Goal: Information Seeking & Learning: Learn about a topic

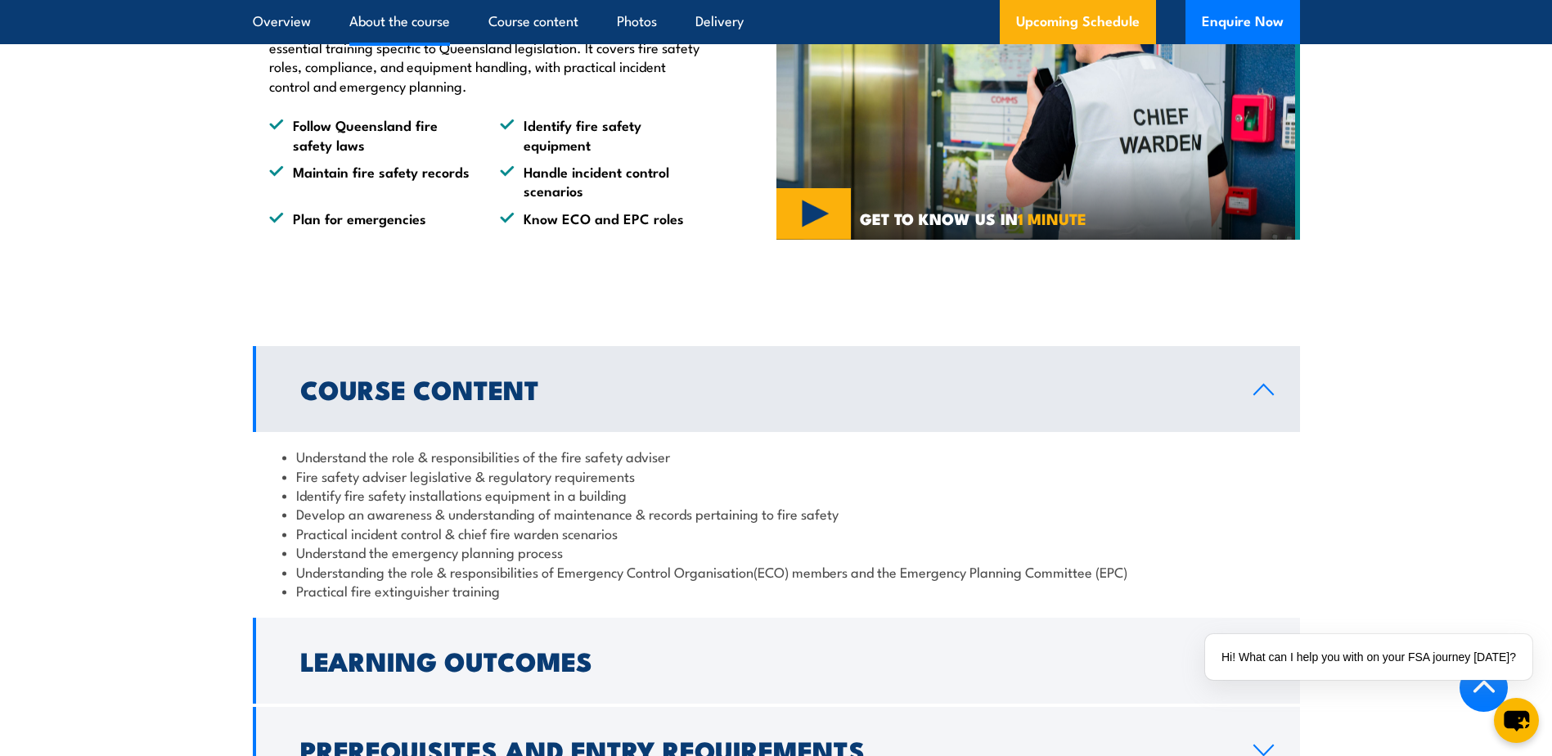
scroll to position [1227, 0]
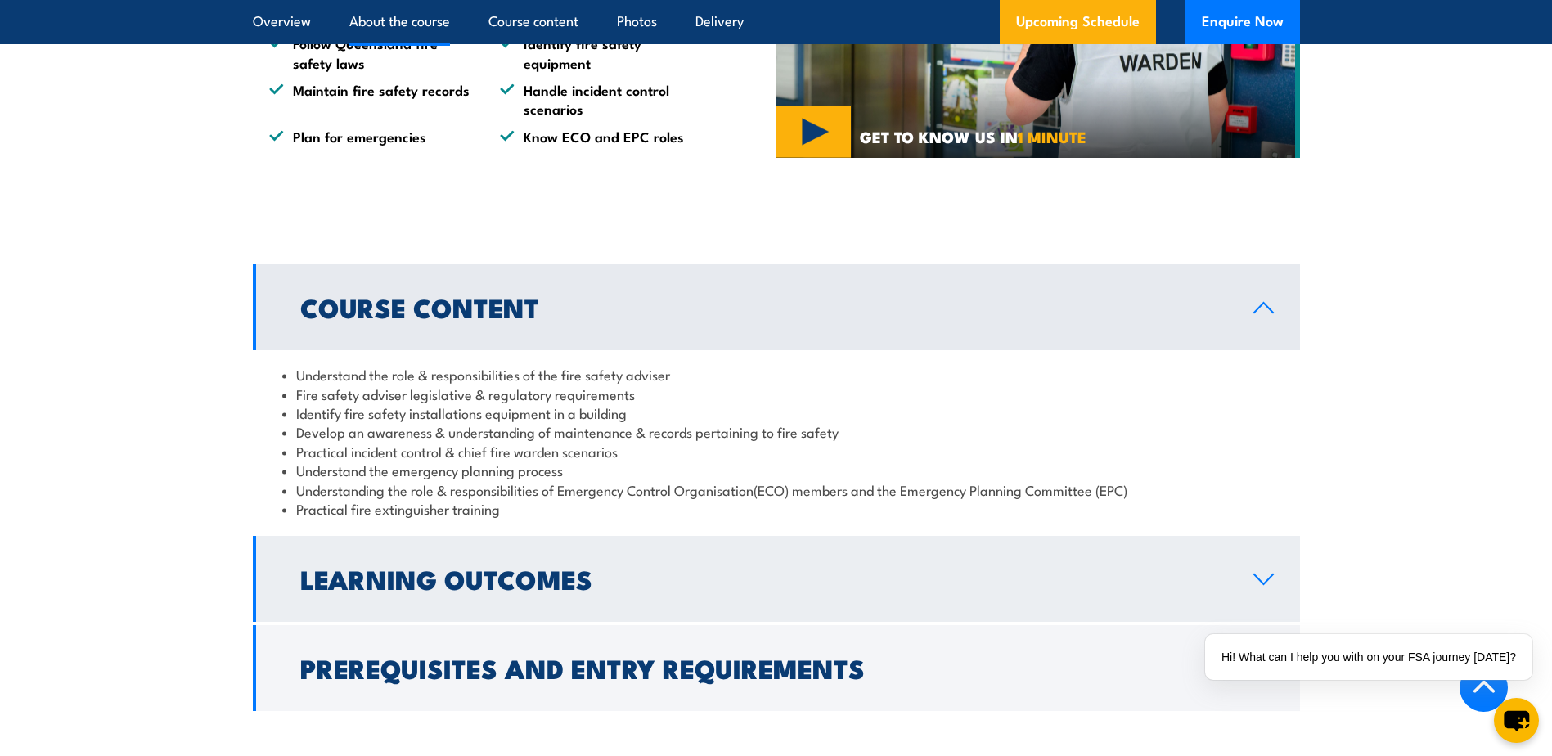
click at [507, 590] on h2 "Learning Outcomes" at bounding box center [763, 578] width 927 height 23
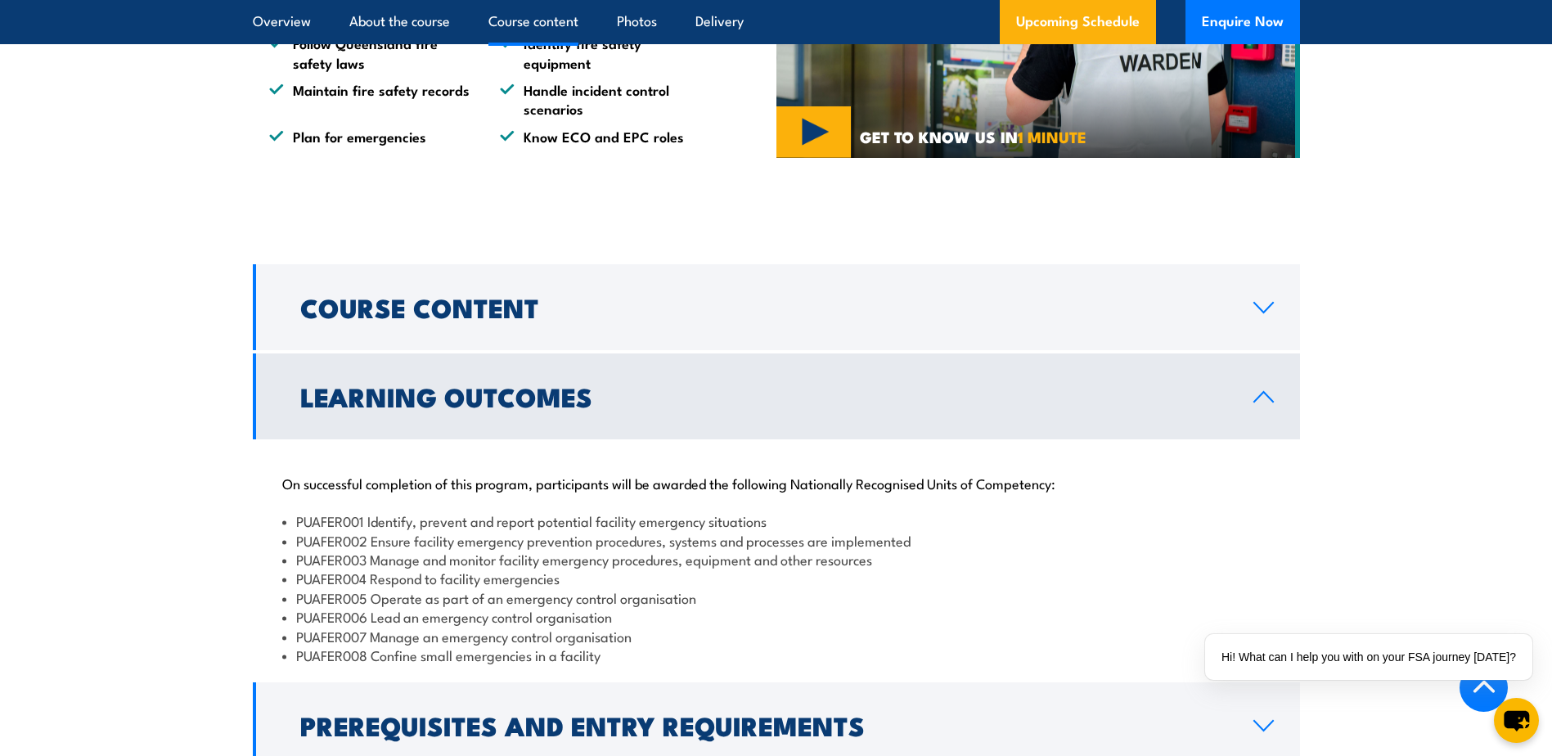
scroll to position [1473, 0]
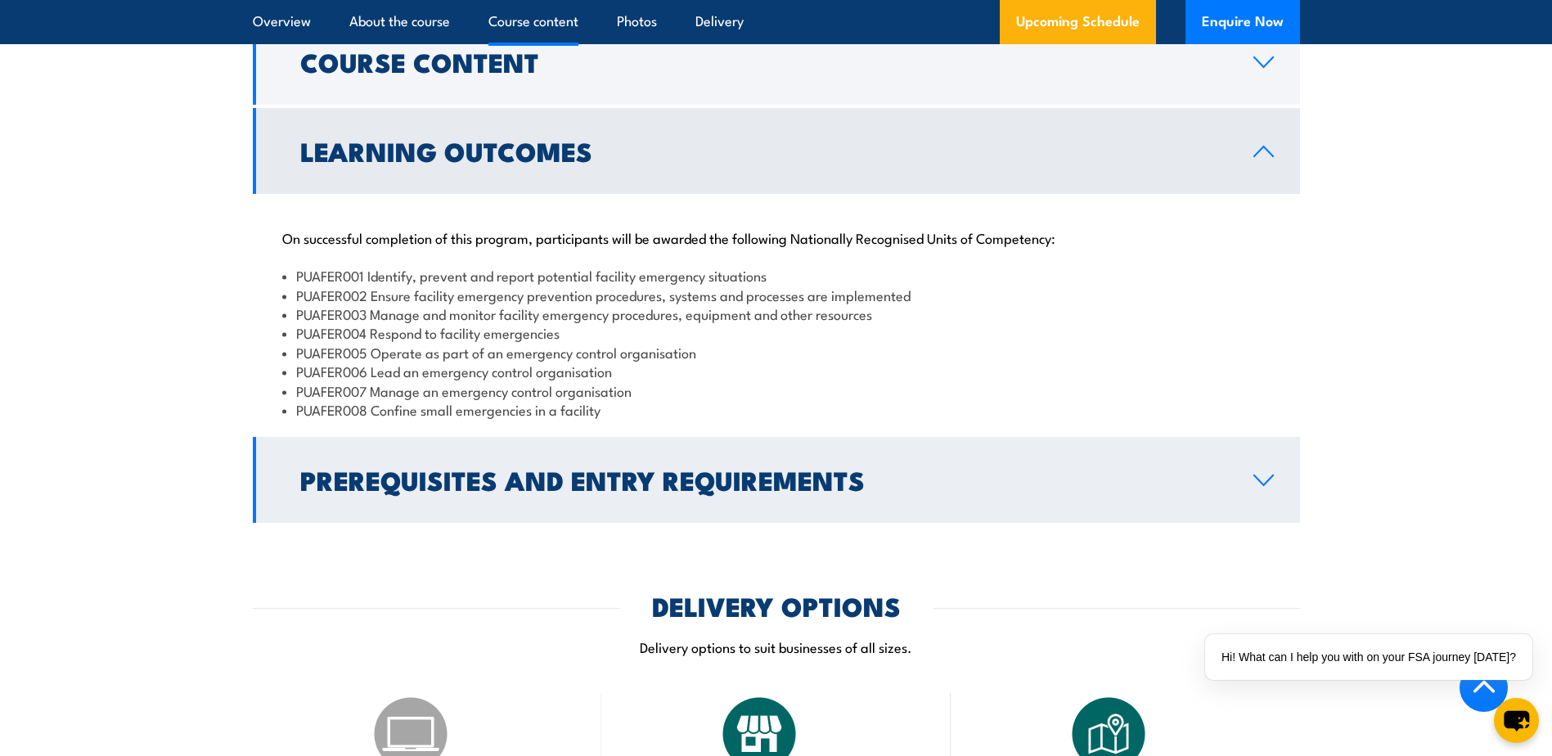
click at [715, 491] on h2 "Prerequisites and Entry Requirements" at bounding box center [763, 479] width 927 height 23
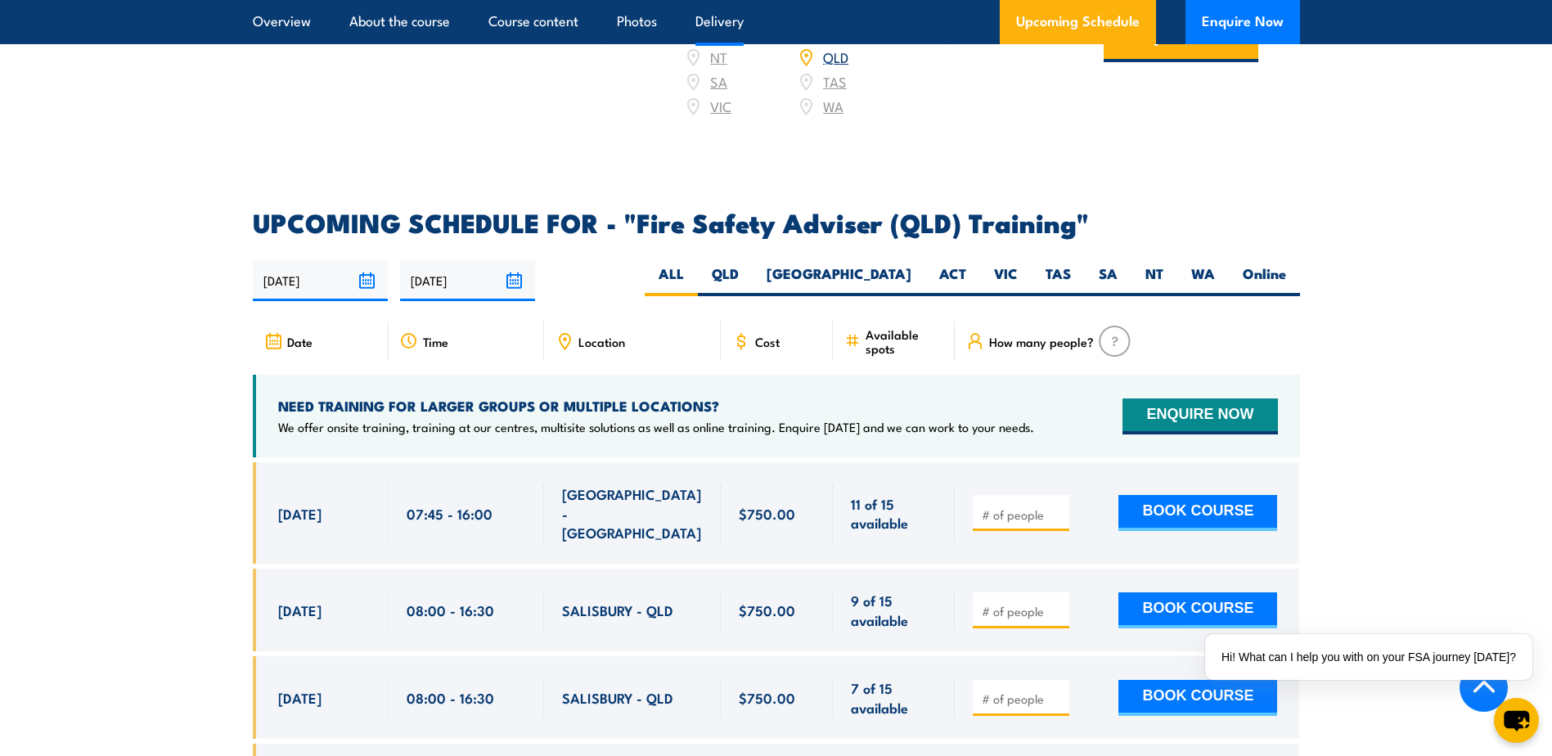
scroll to position [2455, 0]
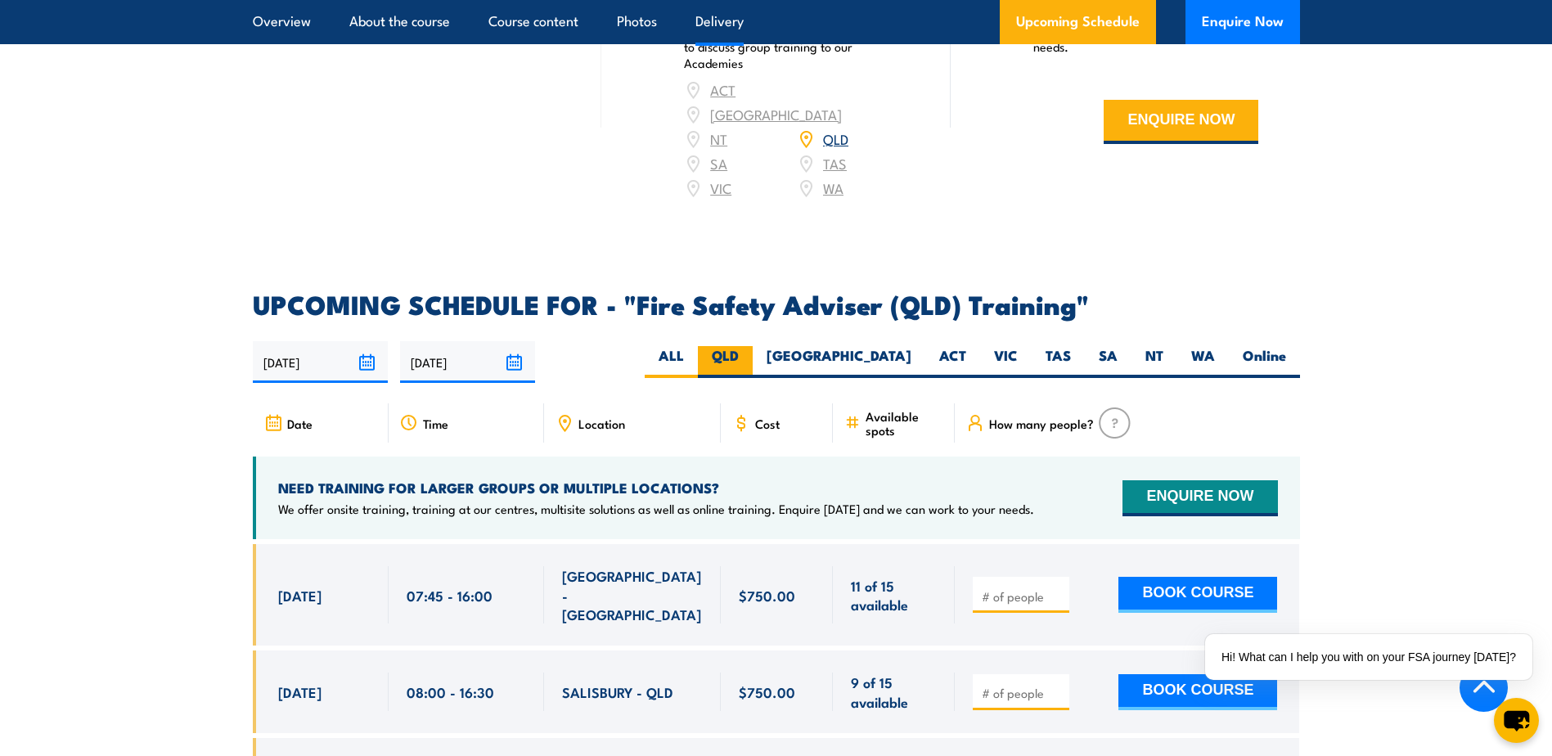
click at [753, 372] on label "QLD" at bounding box center [725, 362] width 55 height 32
click at [750, 357] on input "QLD" at bounding box center [744, 351] width 11 height 11
radio input "true"
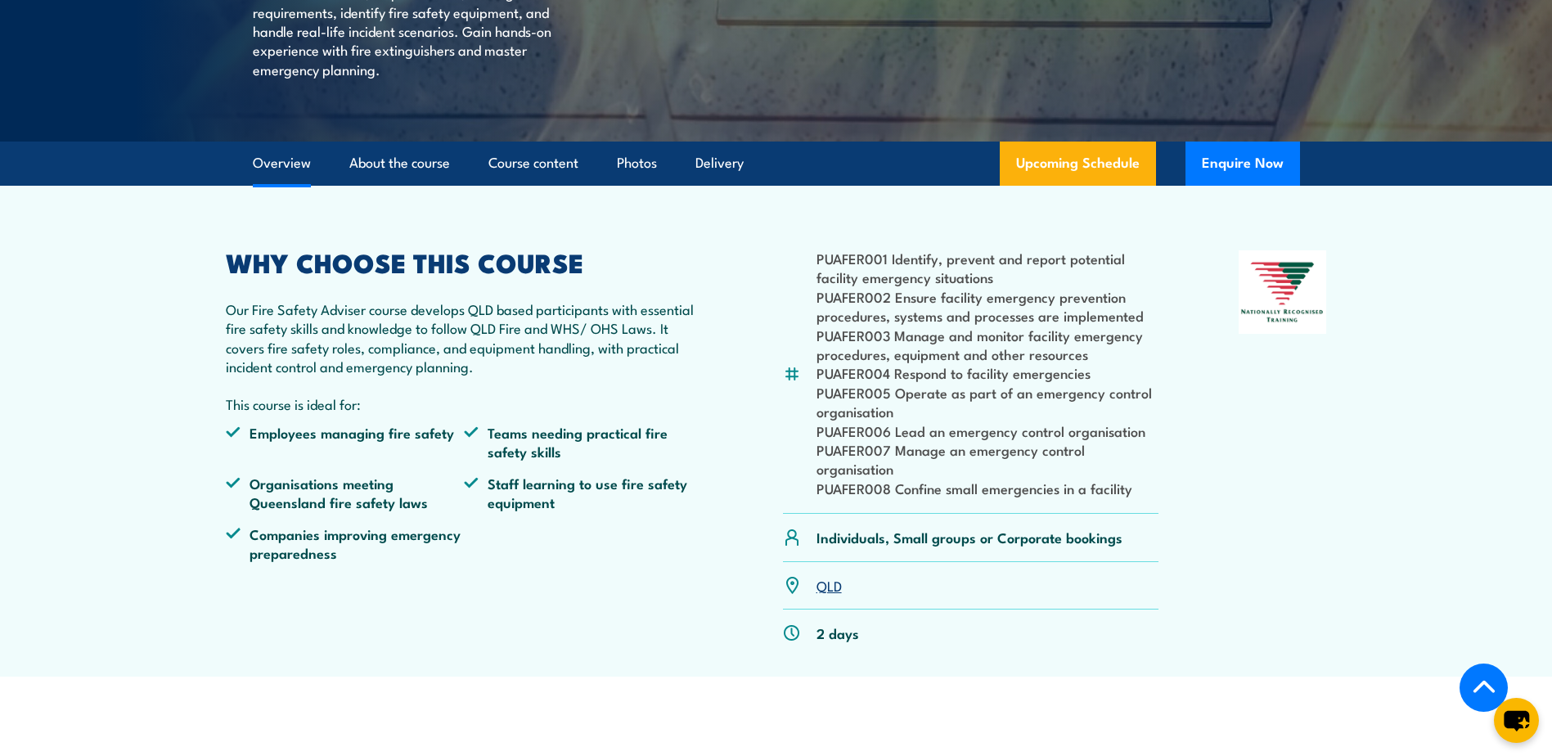
scroll to position [409, 0]
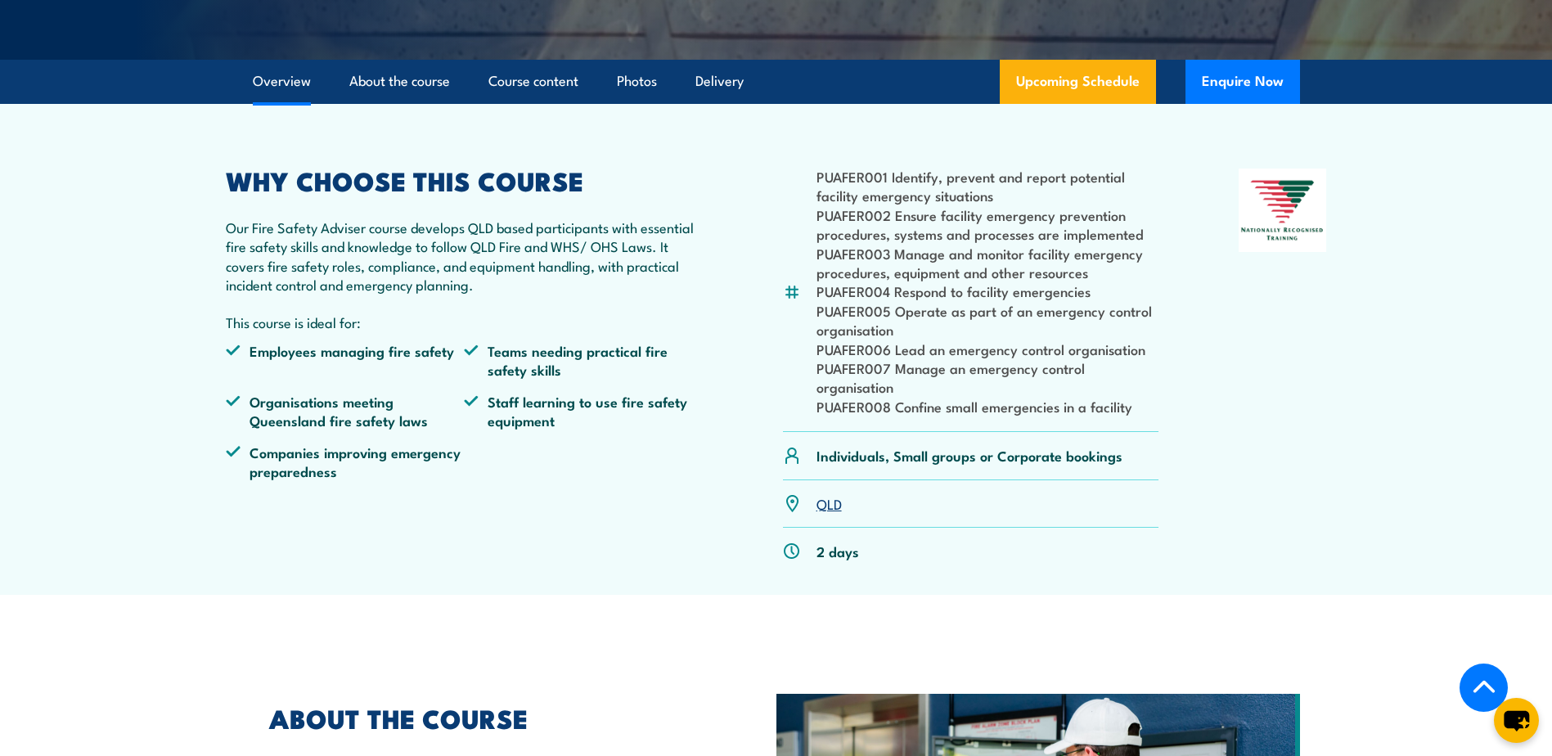
click at [821, 513] on link "QLD" at bounding box center [829, 503] width 25 height 20
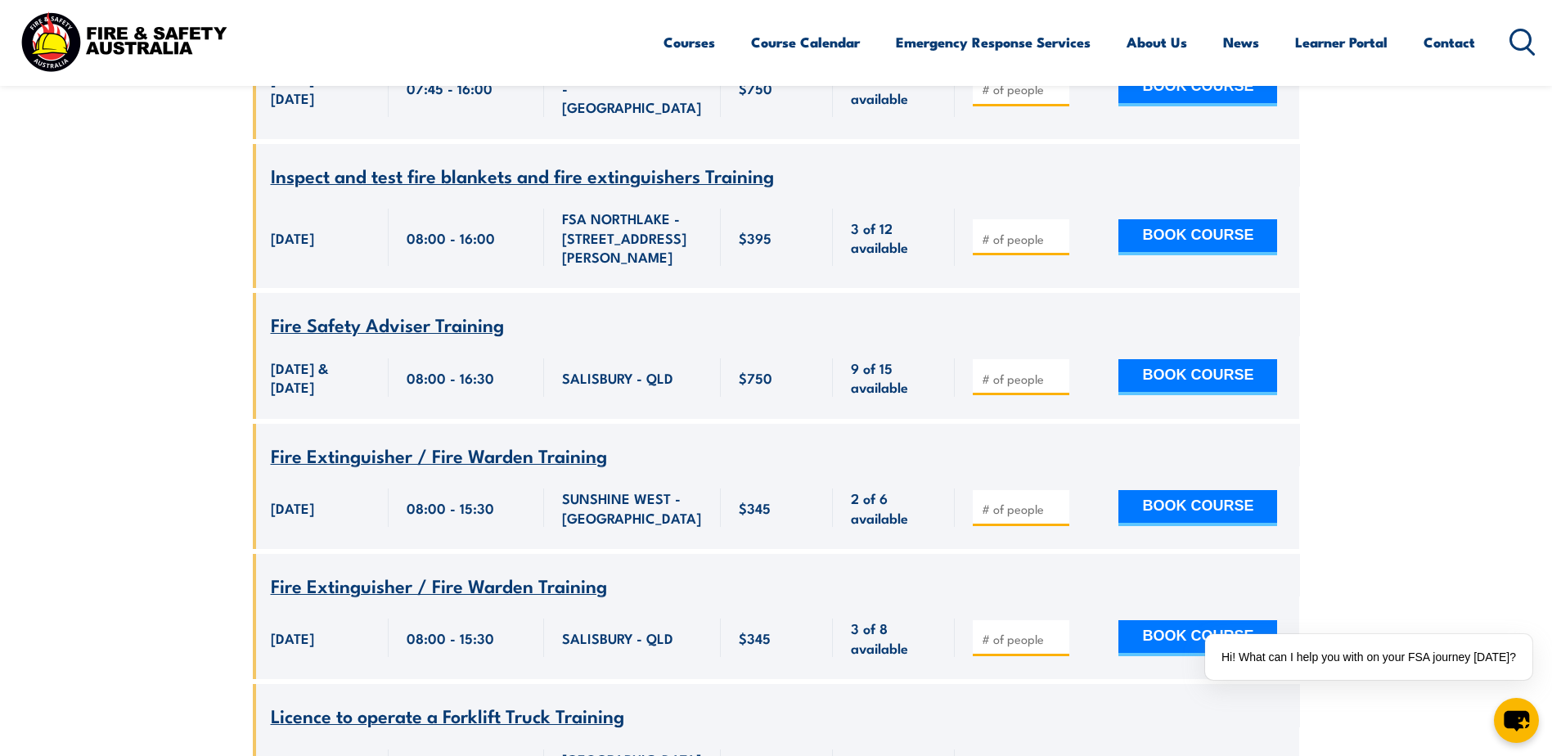
scroll to position [409, 0]
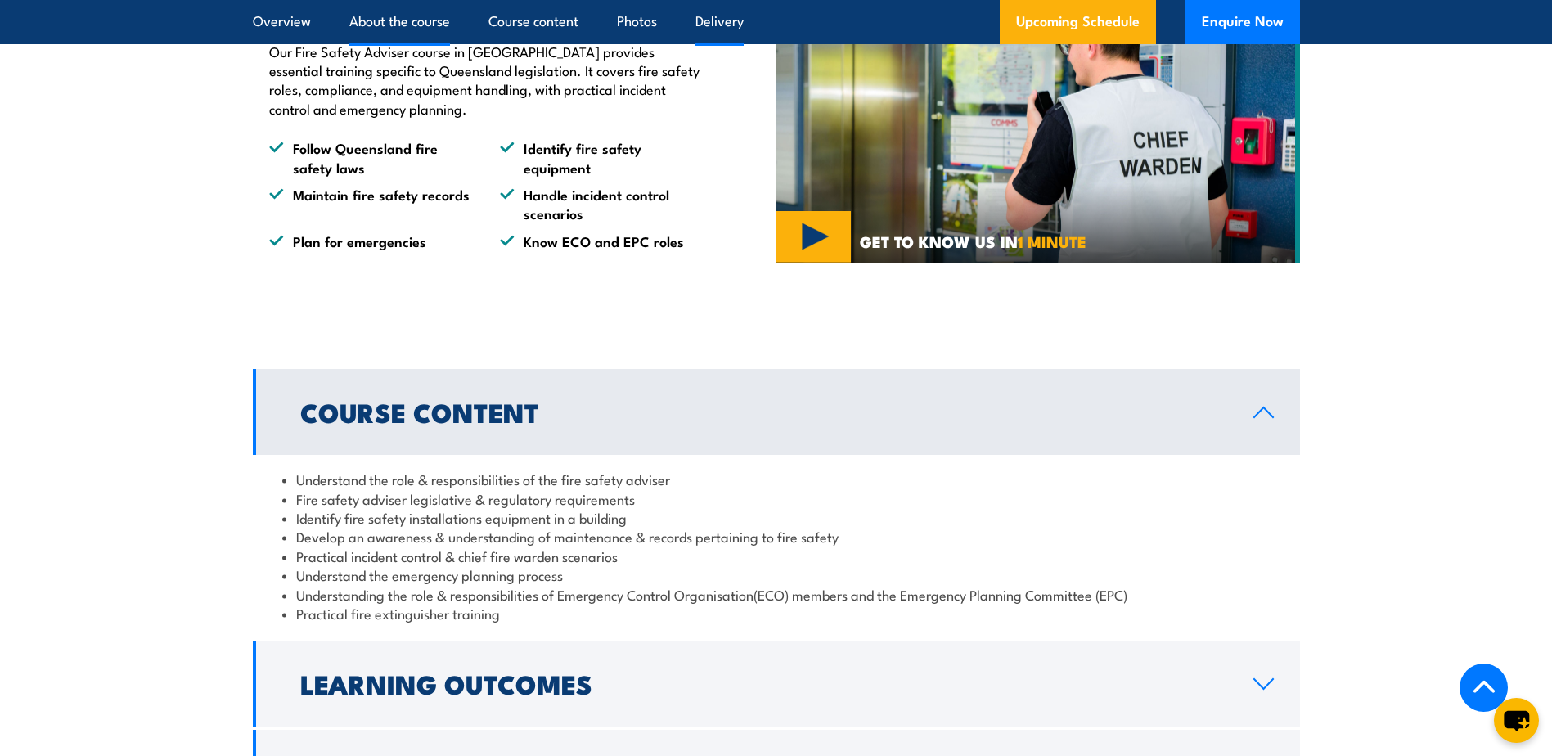
scroll to position [1205, 0]
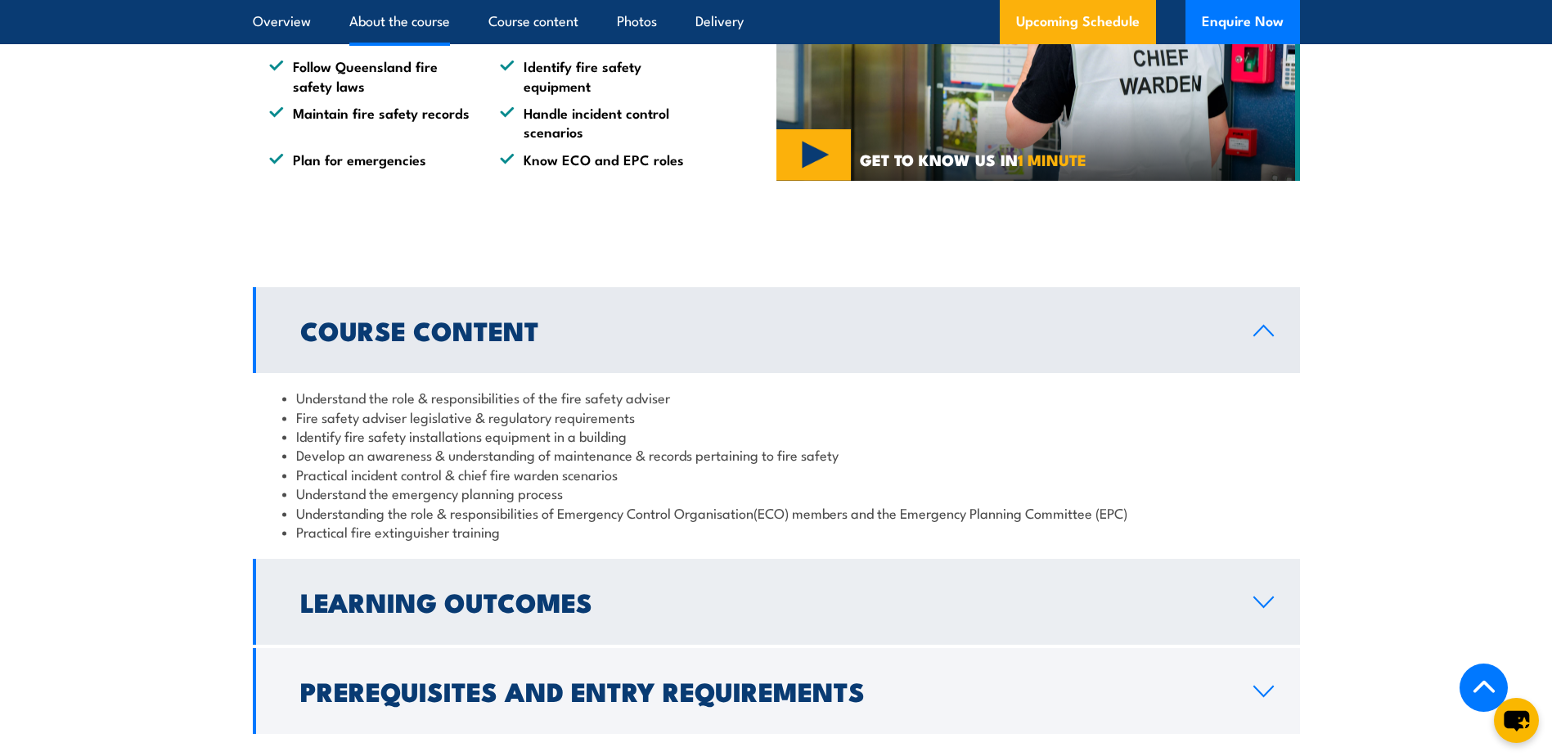
click at [513, 613] on h2 "Learning Outcomes" at bounding box center [763, 601] width 927 height 23
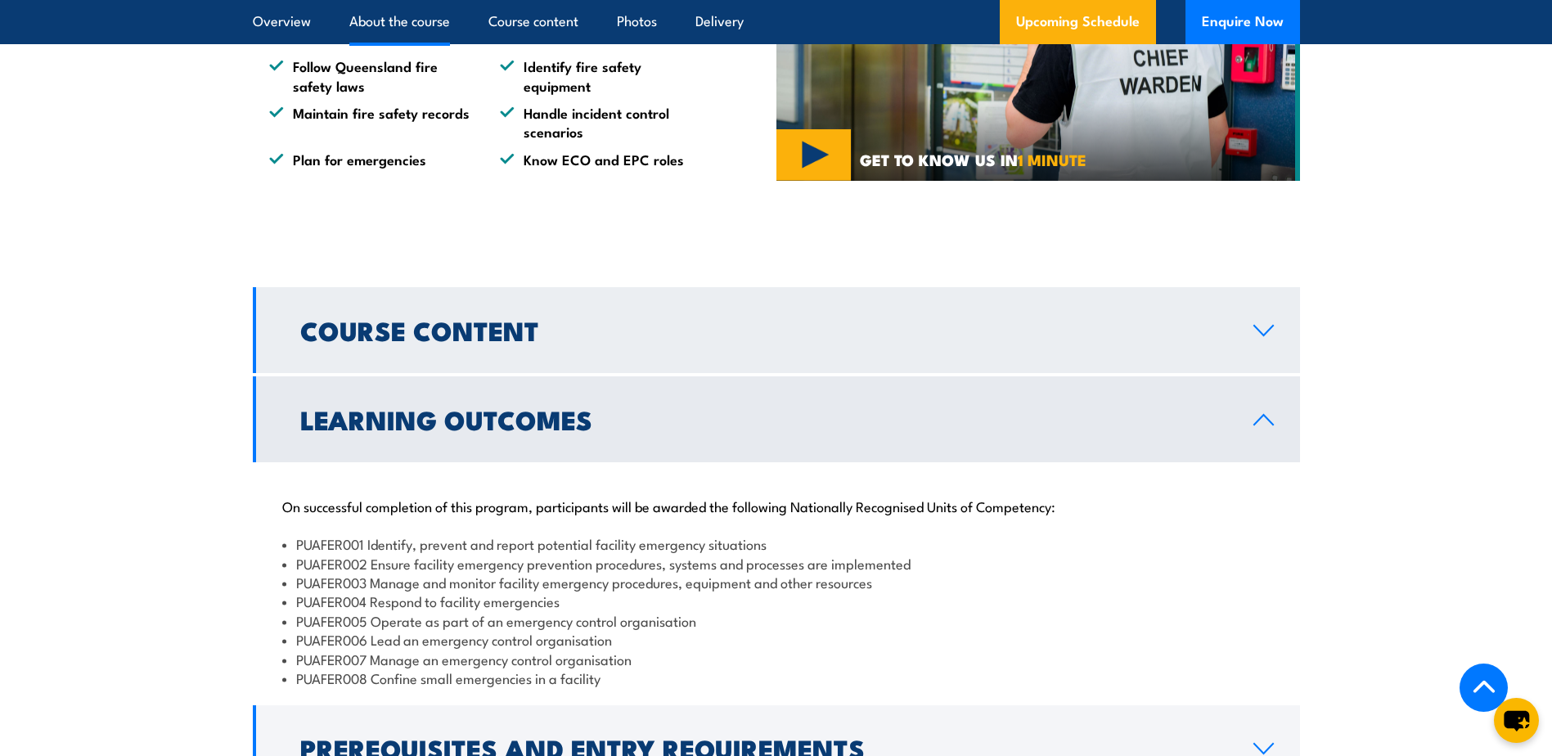
click at [497, 341] on h2 "Course Content" at bounding box center [763, 329] width 927 height 23
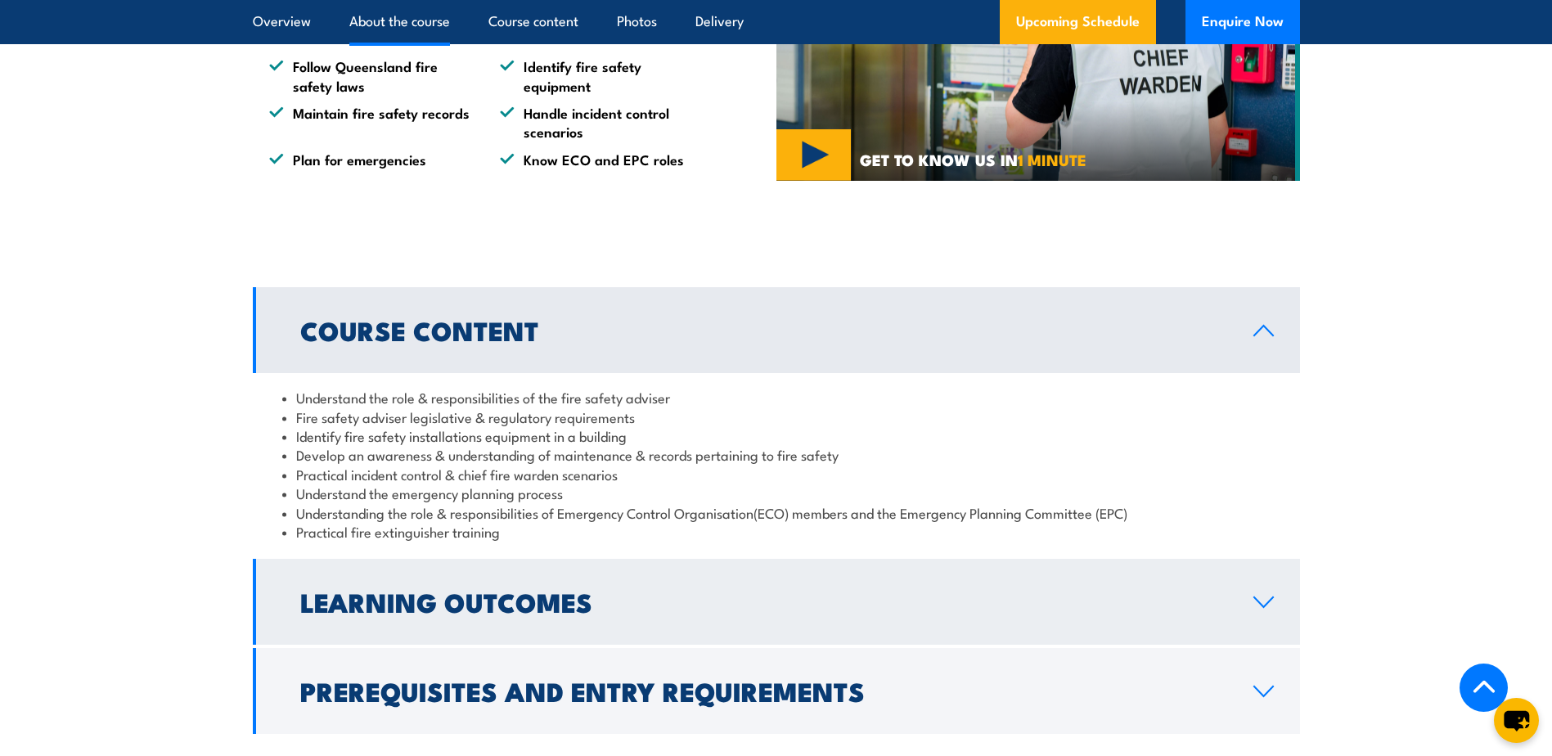
click at [456, 613] on h2 "Learning Outcomes" at bounding box center [763, 601] width 927 height 23
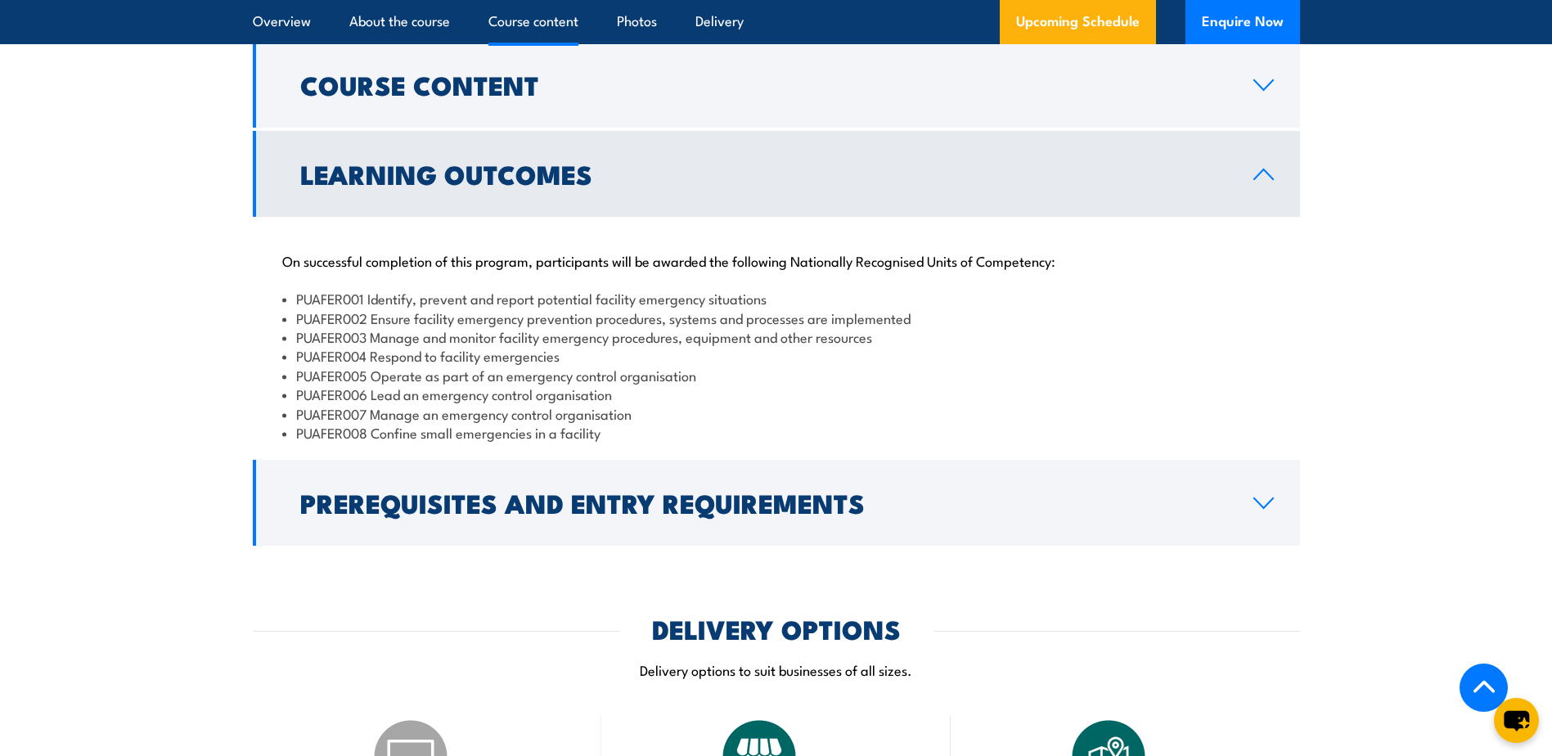
scroll to position [1532, 0]
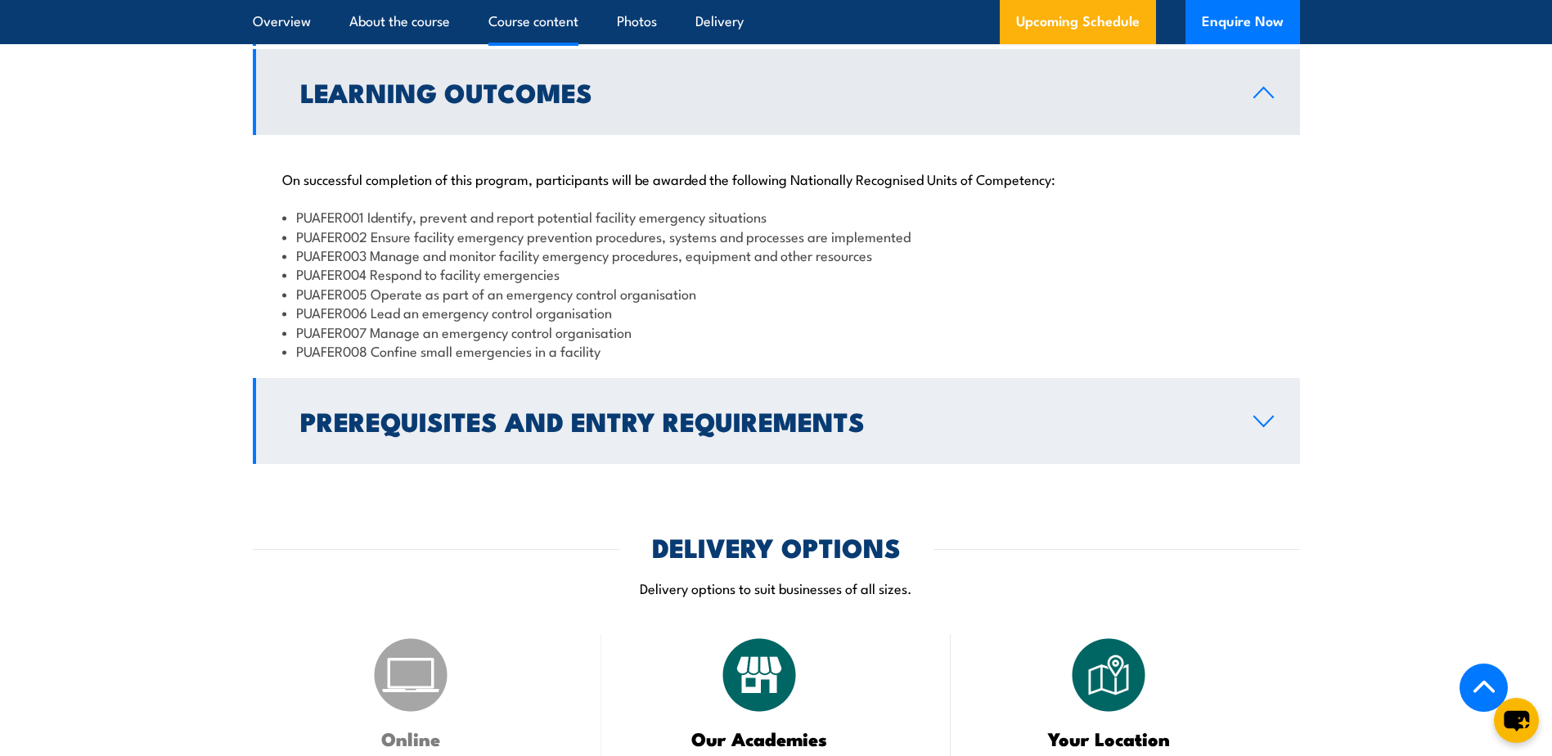
click at [521, 432] on h2 "Prerequisites and Entry Requirements" at bounding box center [763, 420] width 927 height 23
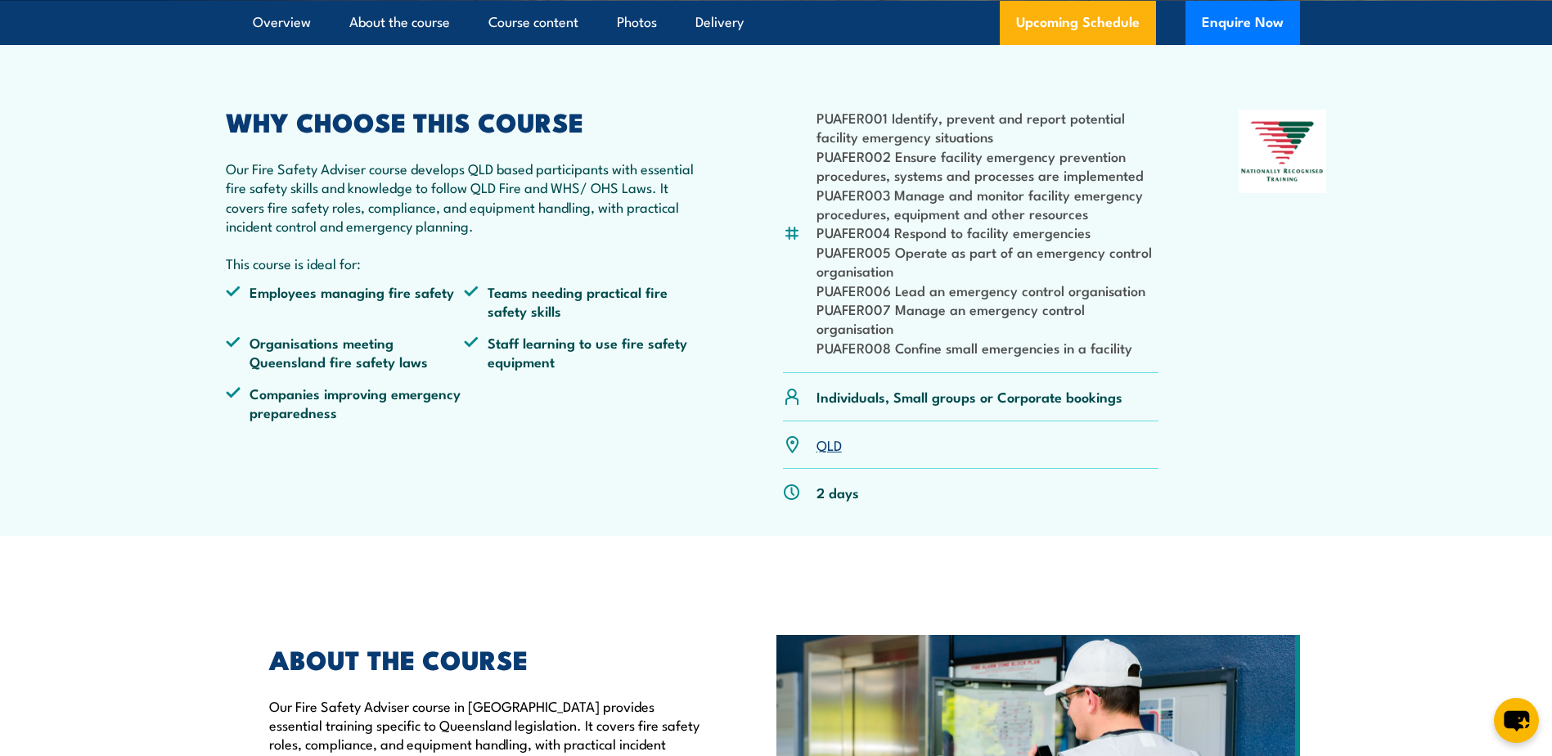
scroll to position [141, 0]
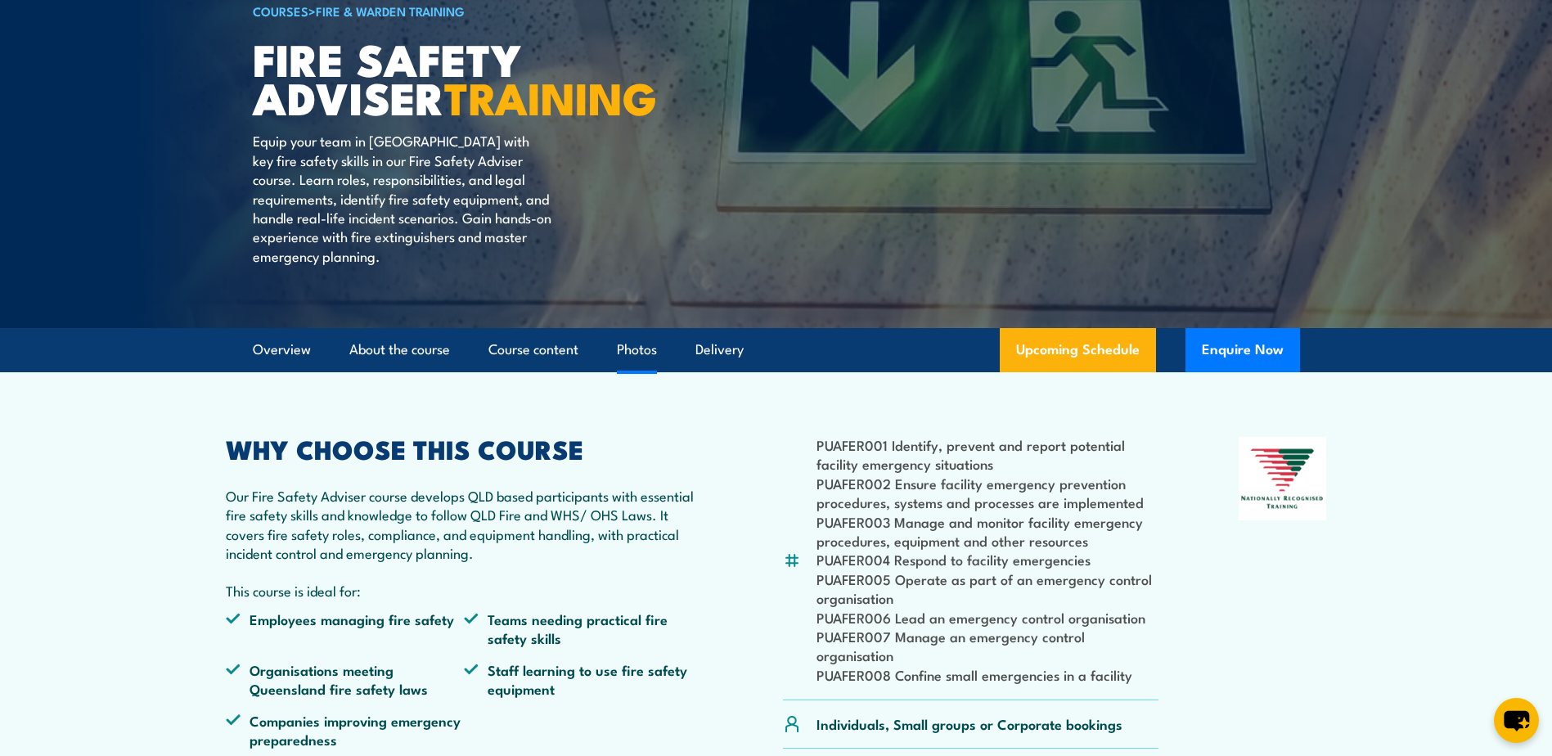
click at [637, 372] on link "Photos" at bounding box center [637, 349] width 40 height 43
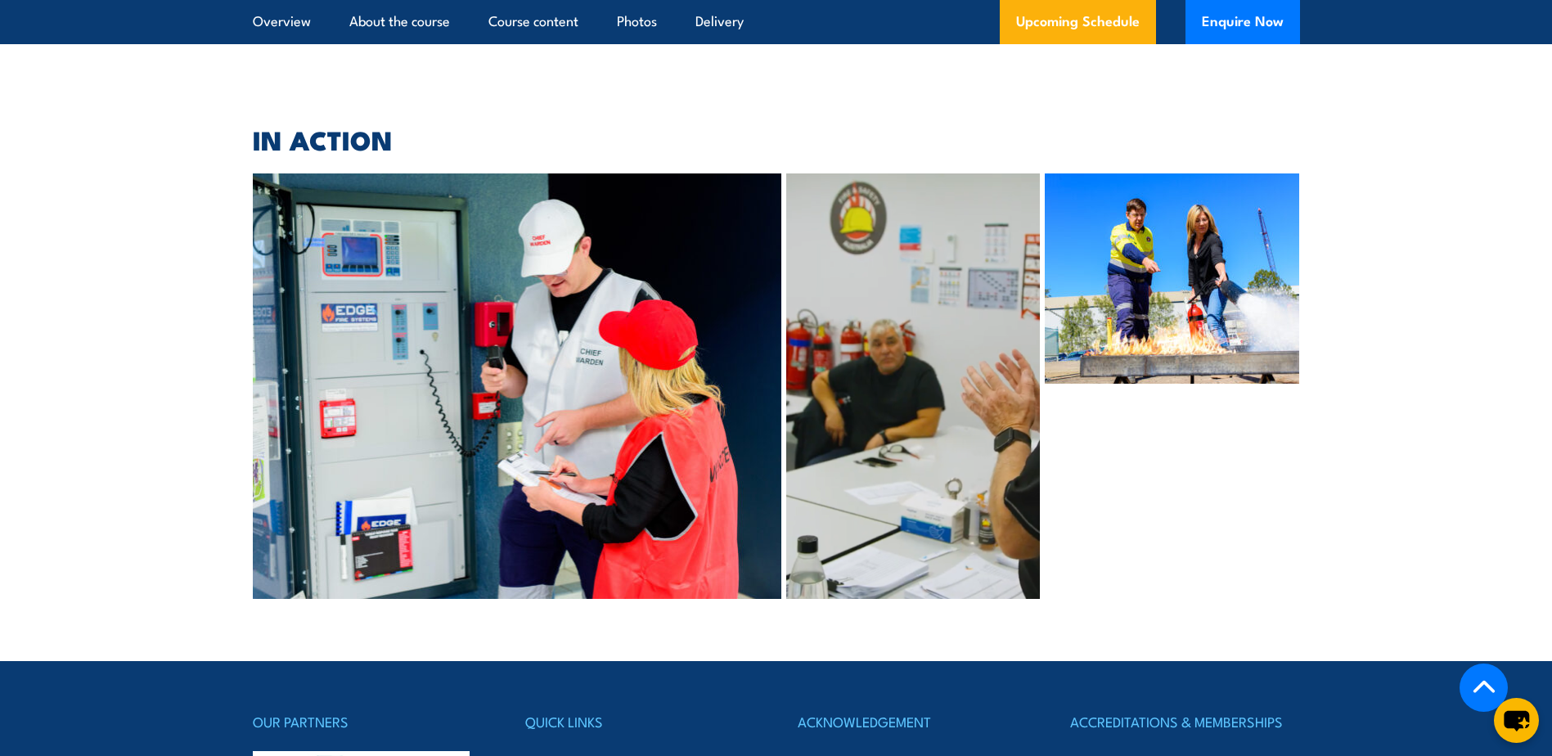
scroll to position [4178, 0]
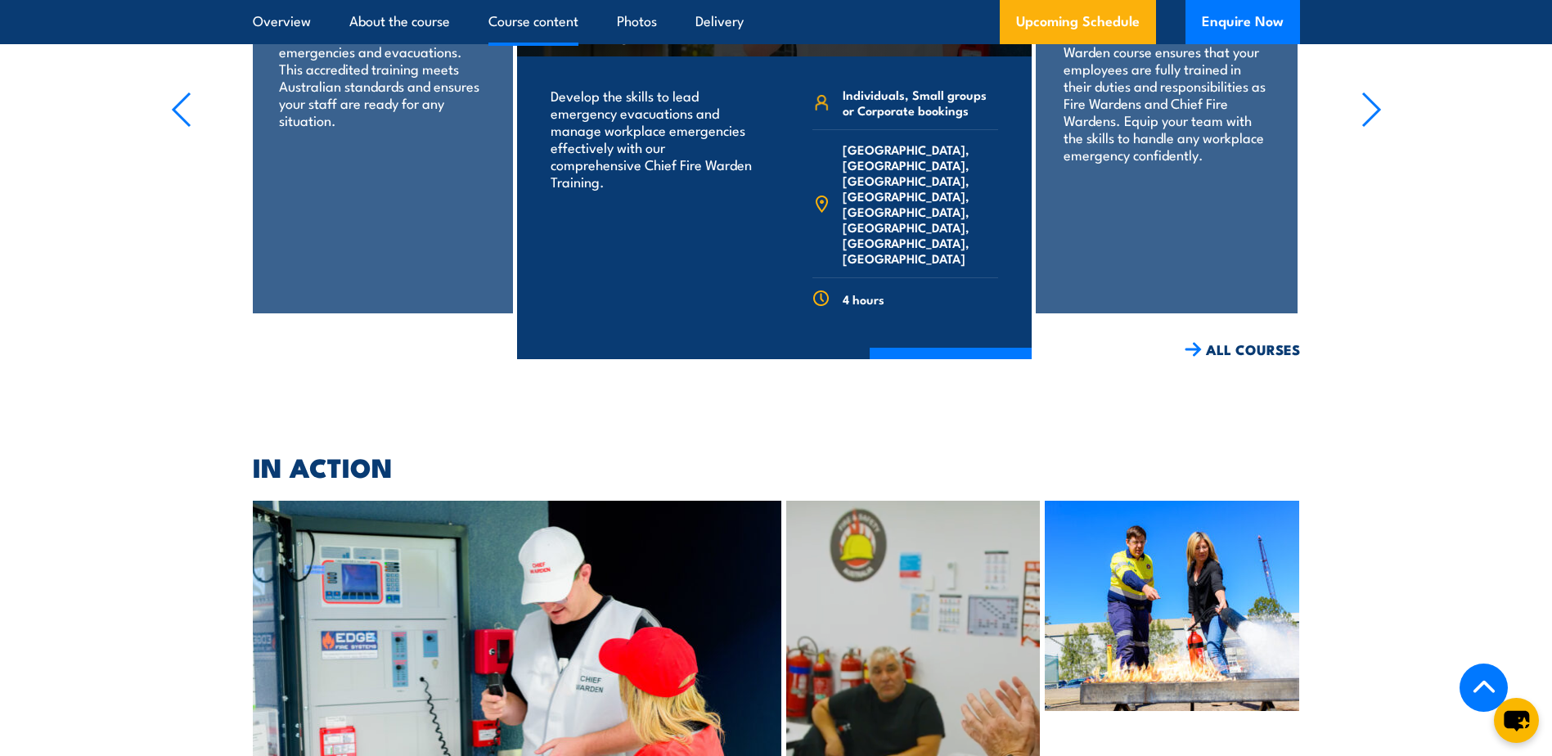
click at [552, 13] on link "Course content" at bounding box center [534, 21] width 90 height 43
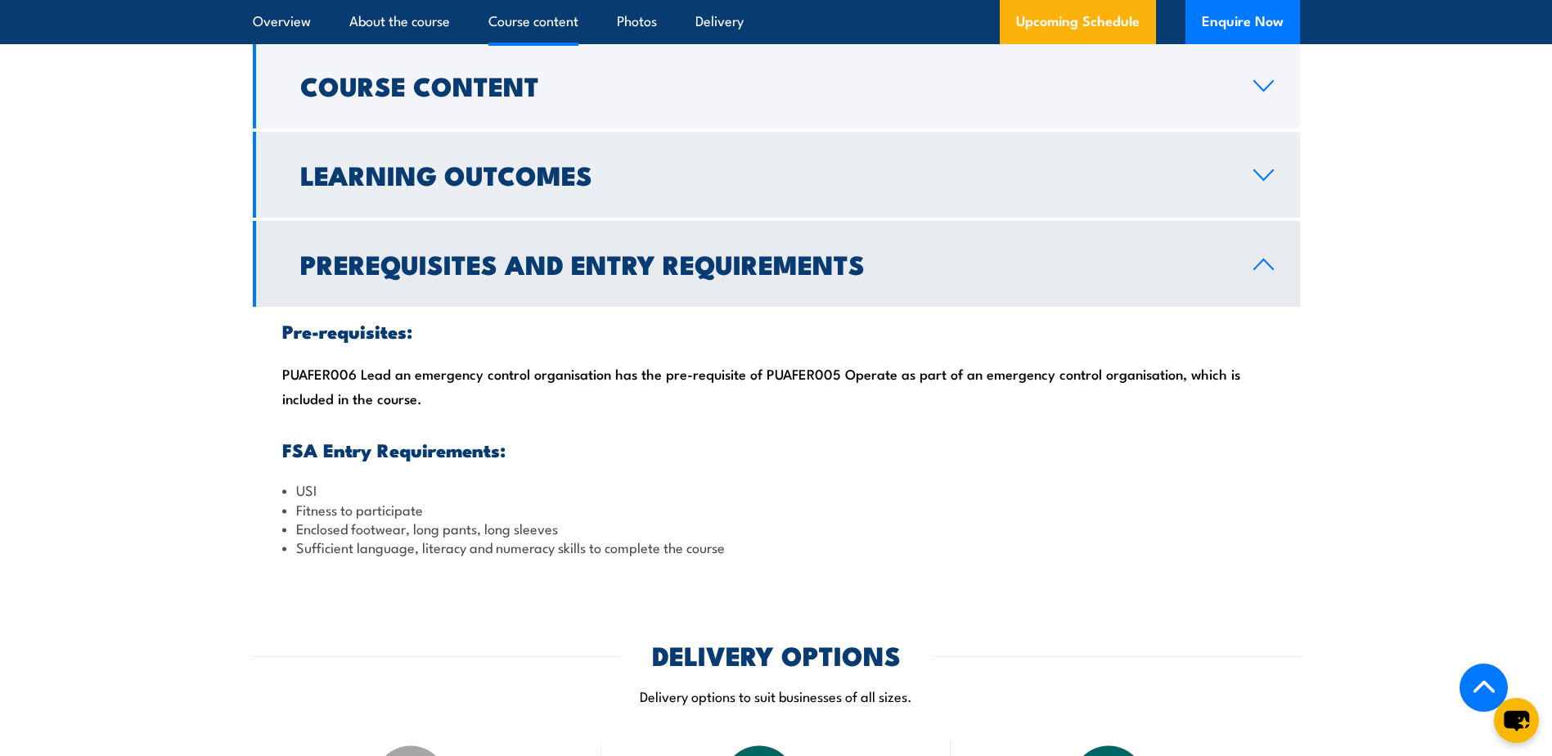
scroll to position [1427, 0]
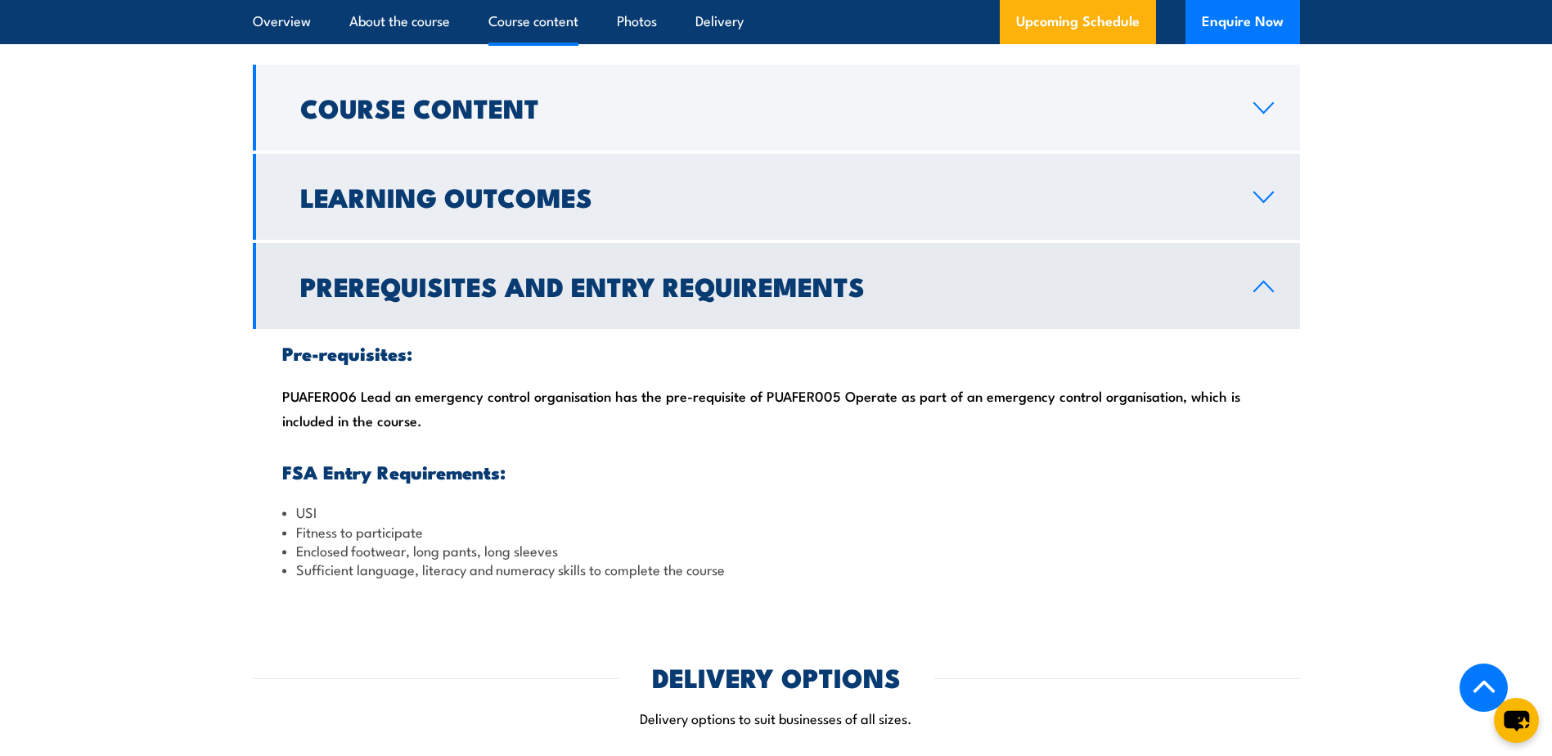
click at [450, 208] on h2 "Learning Outcomes" at bounding box center [763, 196] width 927 height 23
